Goal: Information Seeking & Learning: Learn about a topic

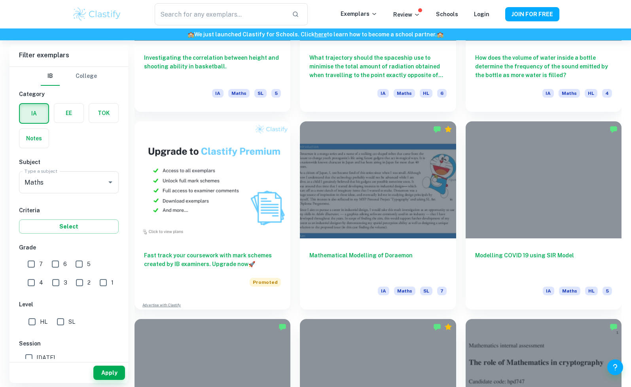
scroll to position [545, 0]
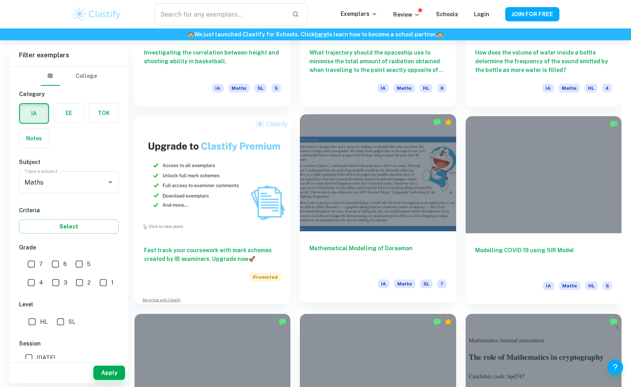
click at [354, 247] on h6 "Mathematical Modelling of Doraemon" at bounding box center [377, 257] width 137 height 26
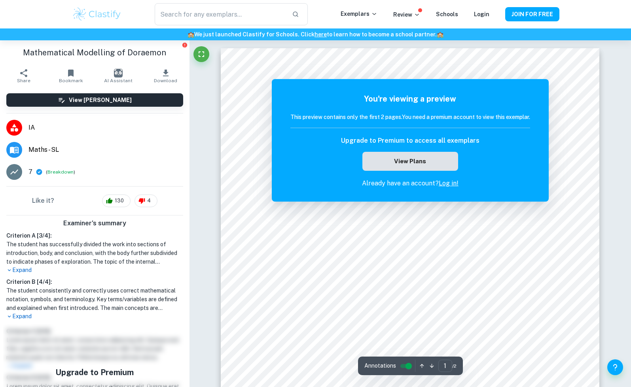
click at [414, 159] on button "View Plans" at bounding box center [410, 161] width 96 height 19
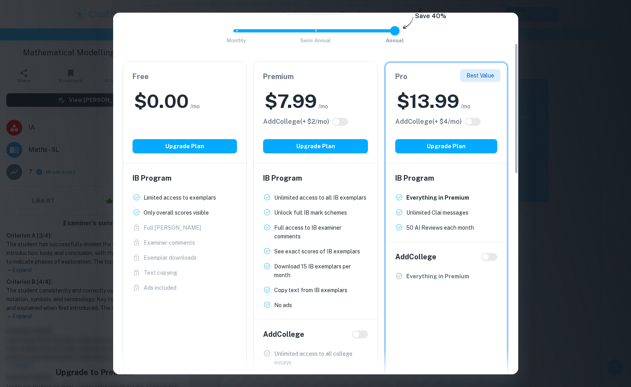
scroll to position [83, 0]
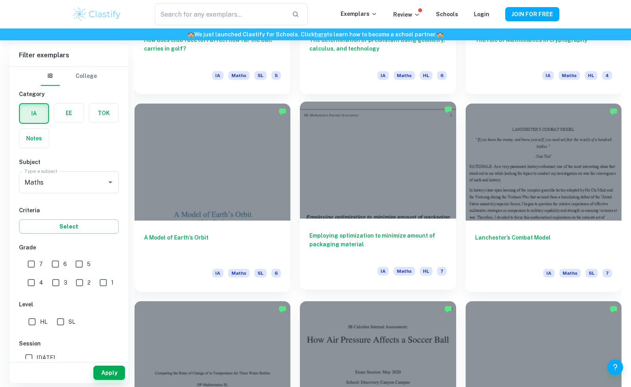
scroll to position [958, 0]
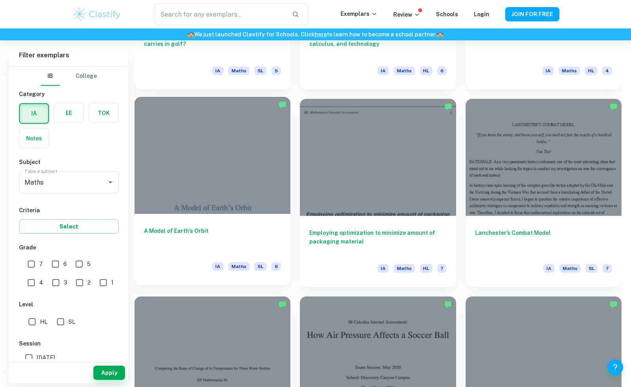
click at [187, 230] on h6 "A Model of Earth’s Orbit" at bounding box center [212, 240] width 137 height 26
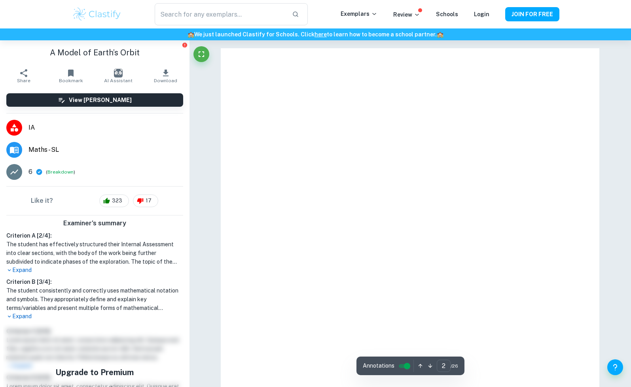
type input "1"
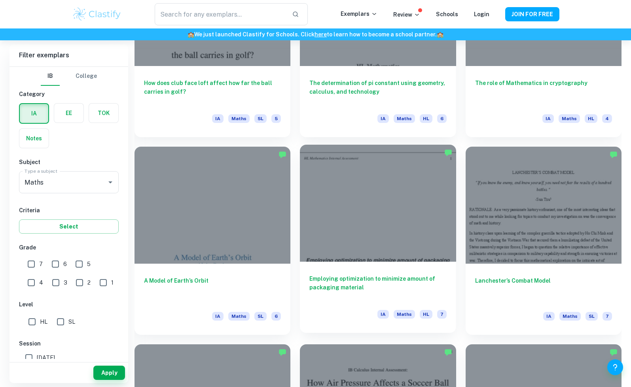
scroll to position [914, 0]
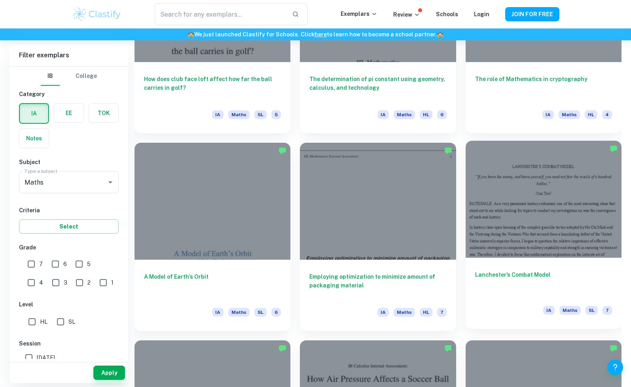
click at [507, 274] on h6 "Lanchester’s Combat Model" at bounding box center [543, 283] width 137 height 26
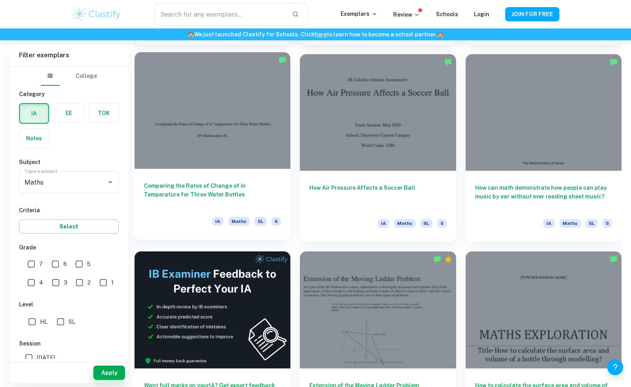
scroll to position [1200, 0]
click at [238, 186] on h6 "Comparing the Rates of Change of in Temperature for Three Water Bottles" at bounding box center [212, 195] width 137 height 26
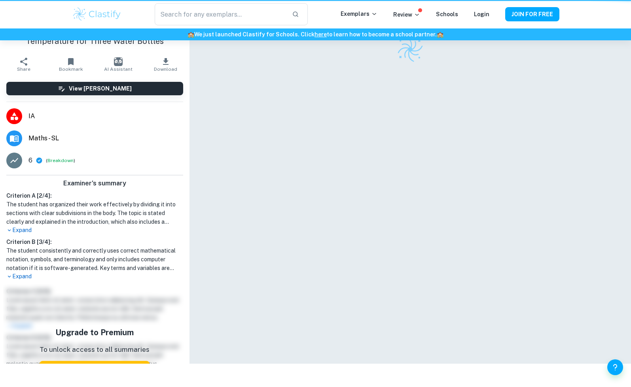
scroll to position [1202, 0]
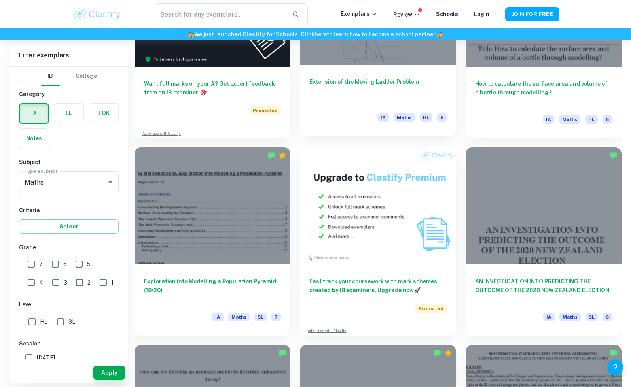
scroll to position [1503, 0]
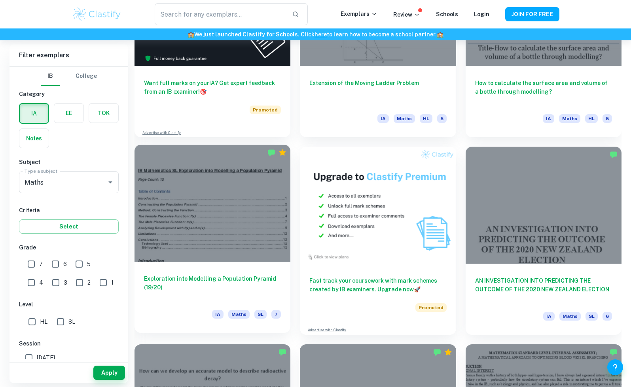
click at [229, 279] on h6 "Exploration into Modelling a Population Pyramid (19/20)" at bounding box center [212, 287] width 137 height 26
